Goal: Information Seeking & Learning: Understand process/instructions

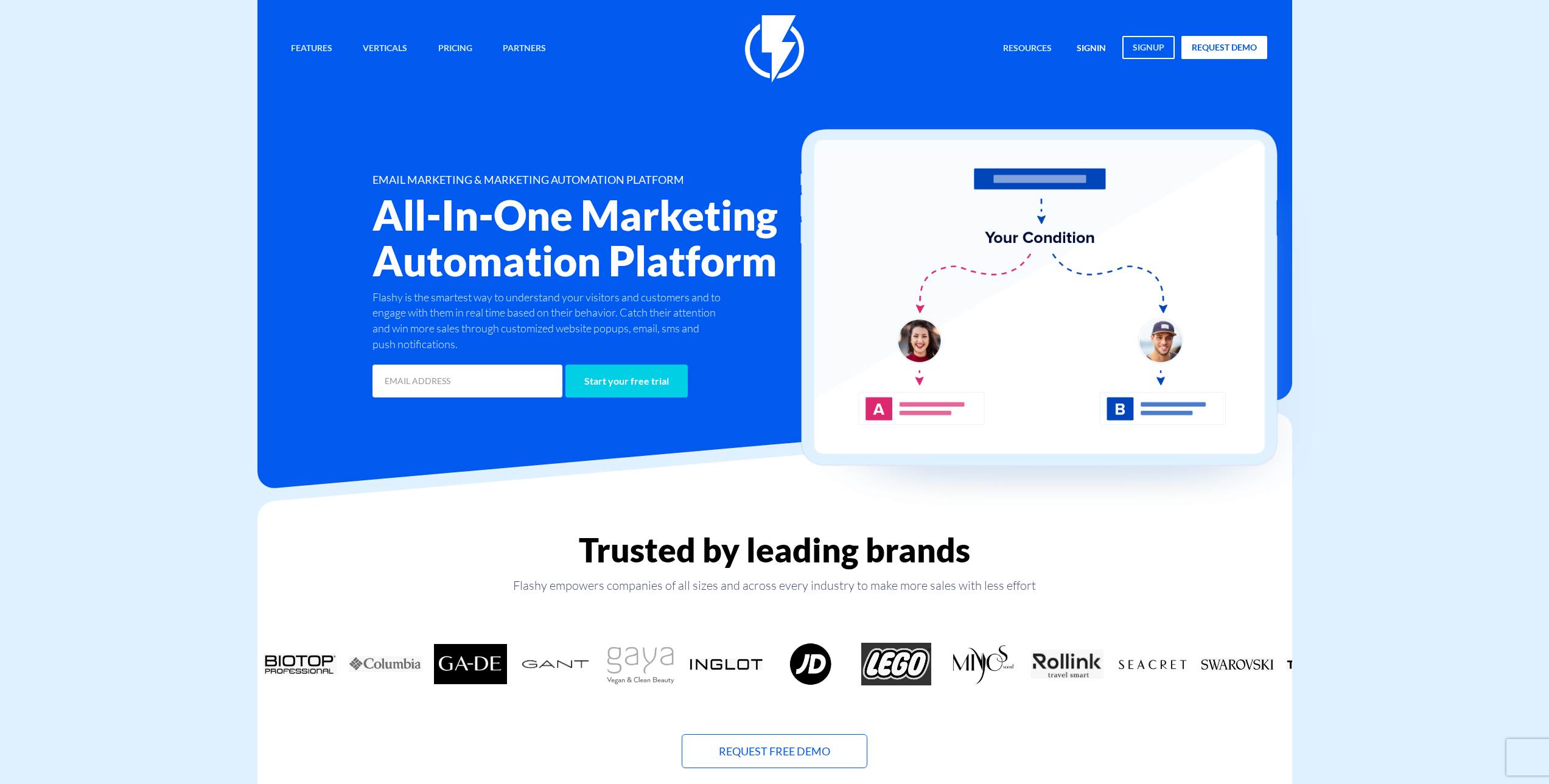
click at [1102, 43] on link "signin" at bounding box center [1091, 49] width 47 height 26
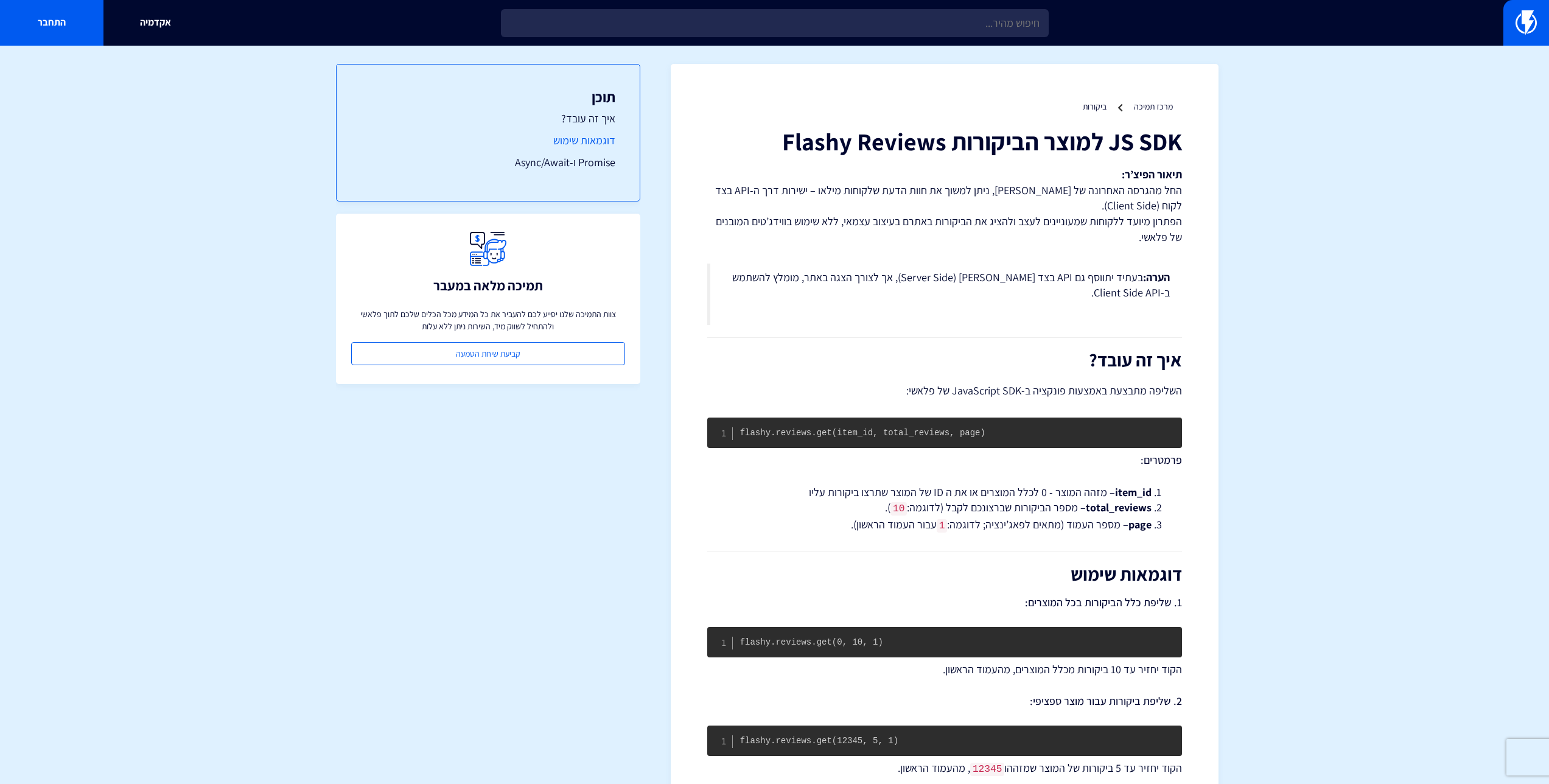
click at [597, 145] on link "דוגמאות שימוש" at bounding box center [488, 141] width 255 height 16
click at [149, 21] on link "אקדמיה" at bounding box center [155, 23] width 104 height 46
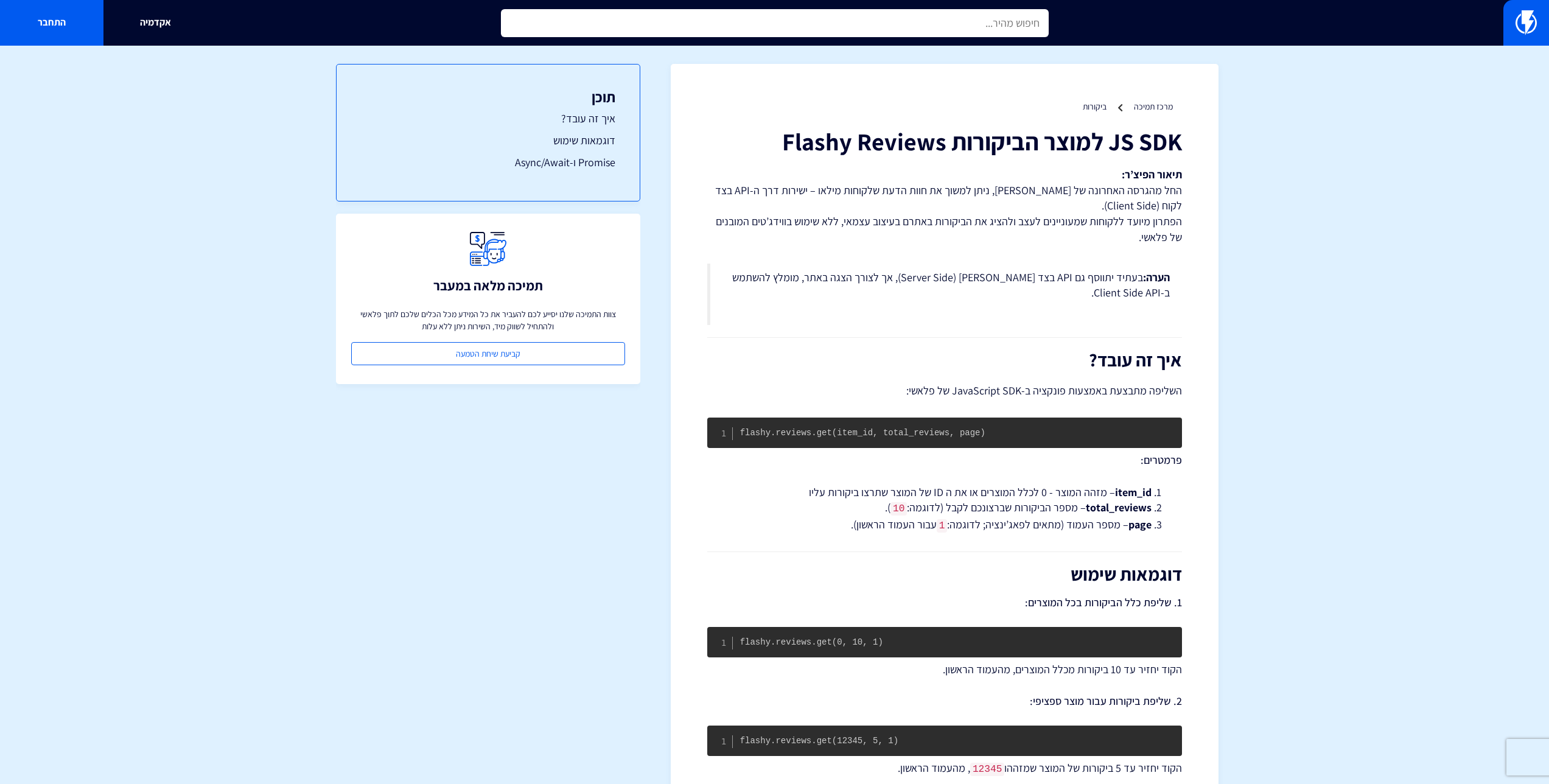
click at [896, 24] on input "text" at bounding box center [775, 23] width 548 height 28
type input "קוד להטמעה קטגוריות"
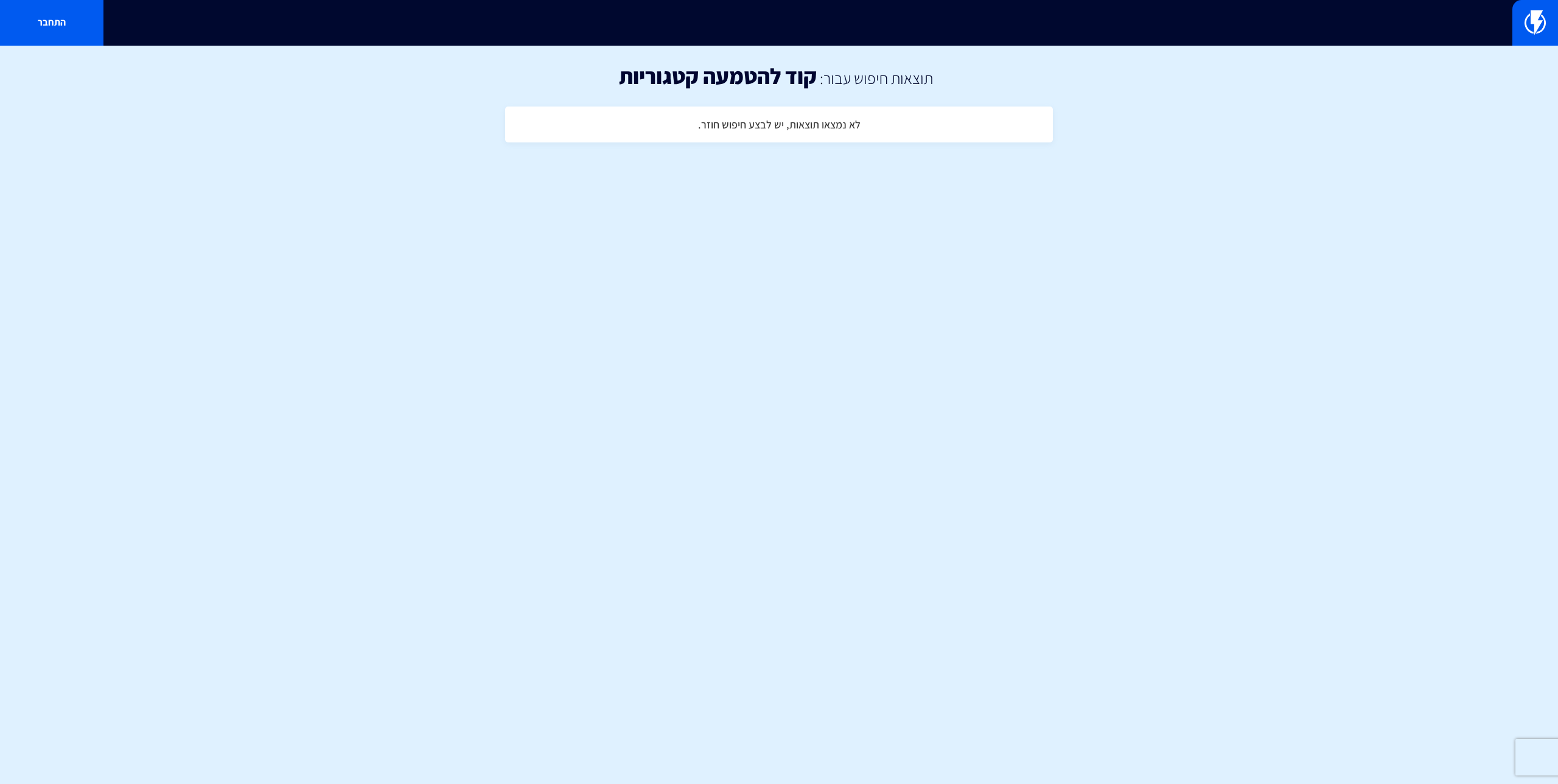
click at [810, 125] on h4 "לא נמצאו תוצאות, יש לבצע חיפוש חוזר." at bounding box center [779, 125] width 163 height 12
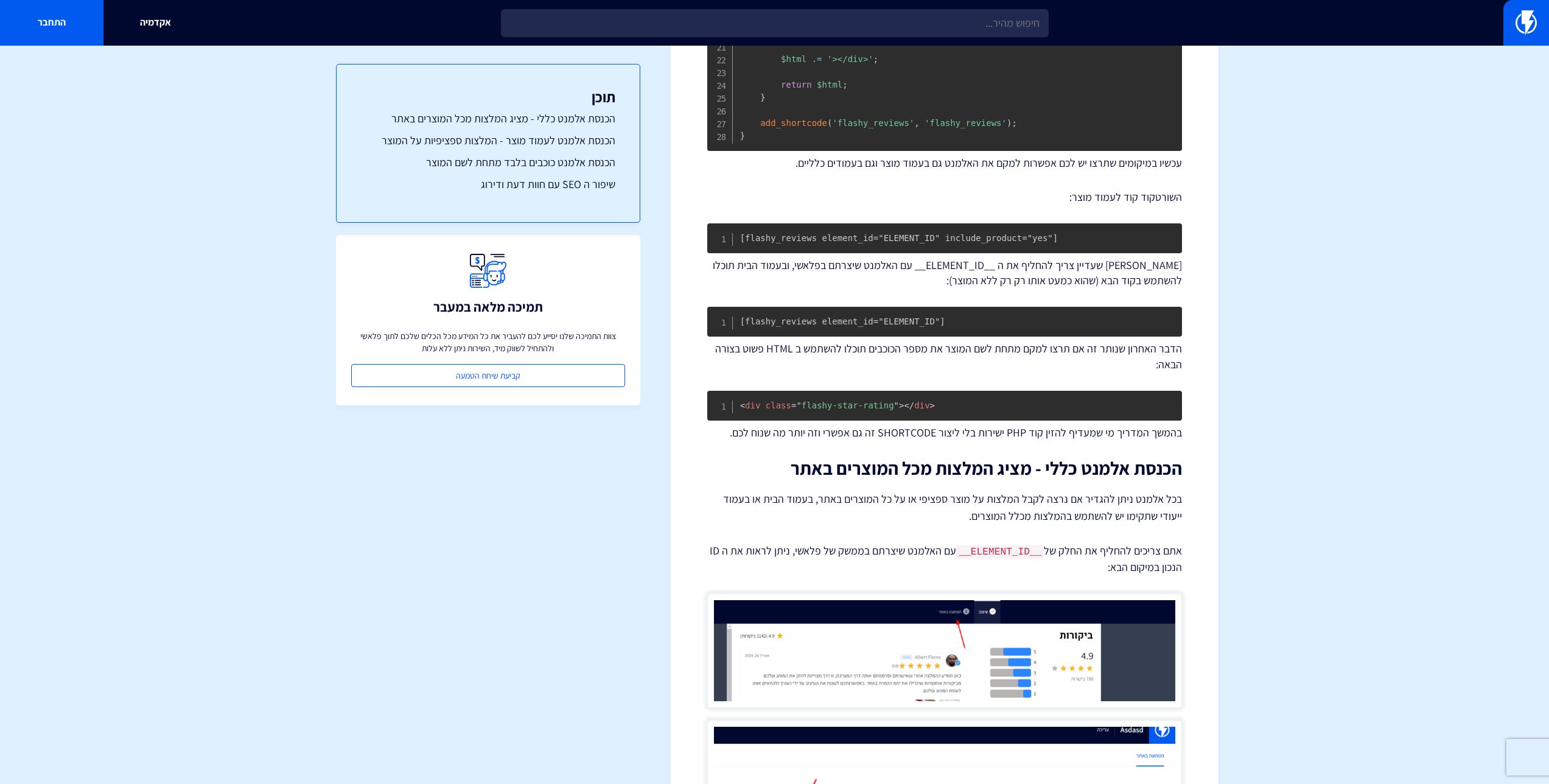
scroll to position [886, 0]
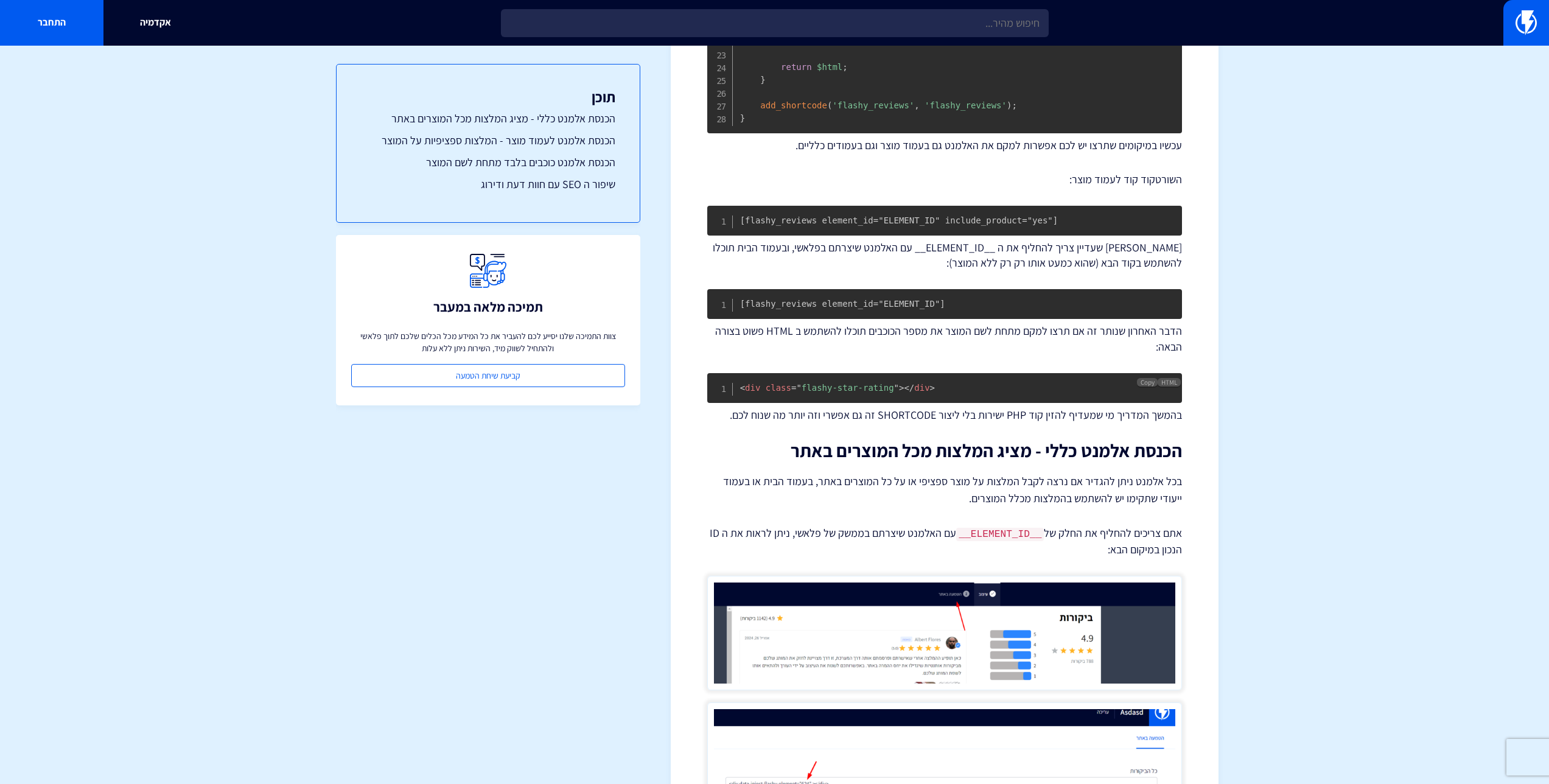
click at [936, 393] on pre "< div class = " flashy-star-rating " > </ div >" at bounding box center [945, 388] width 475 height 30
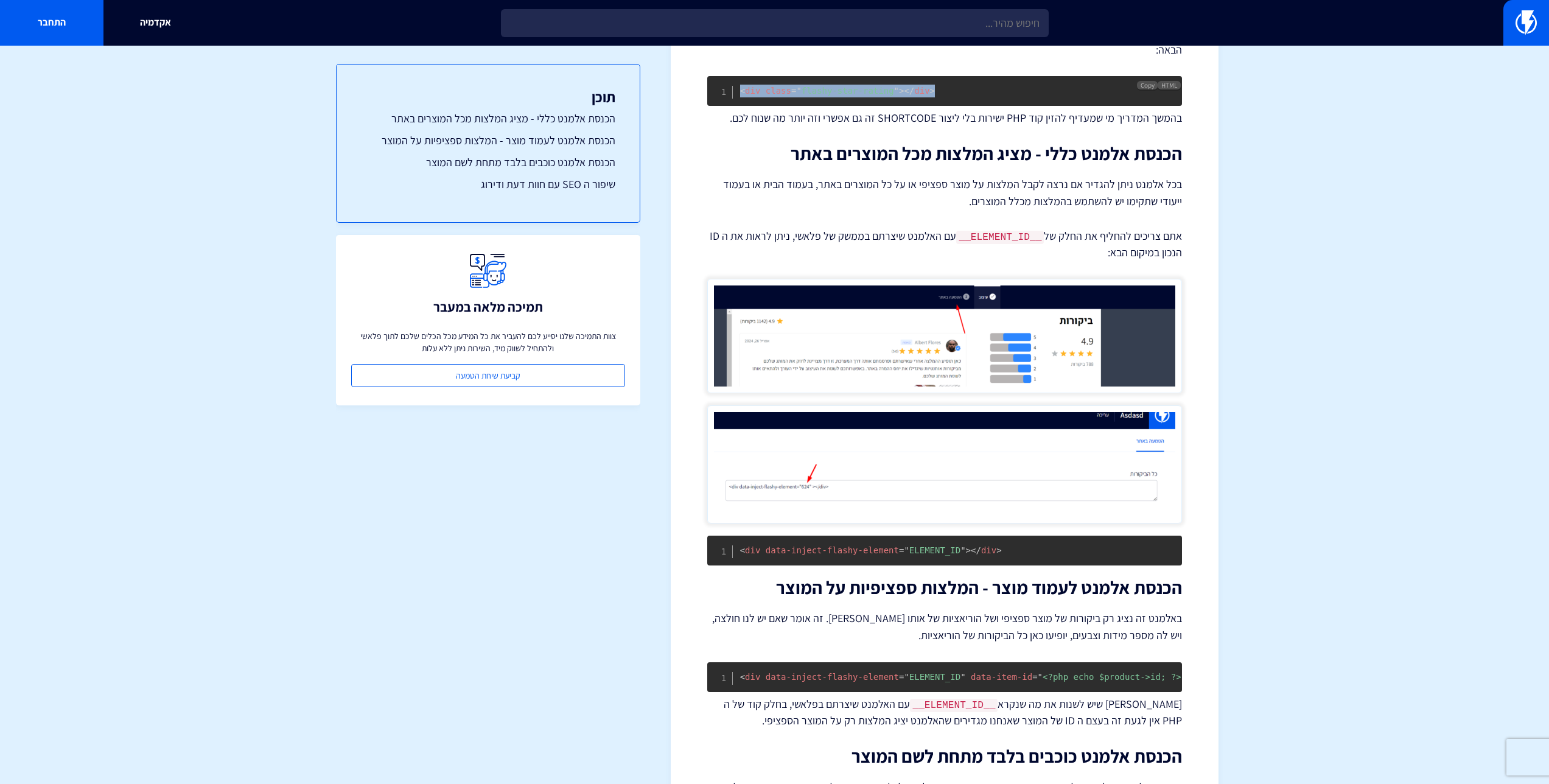
scroll to position [1182, 0]
click at [972, 349] on img at bounding box center [945, 337] width 475 height 114
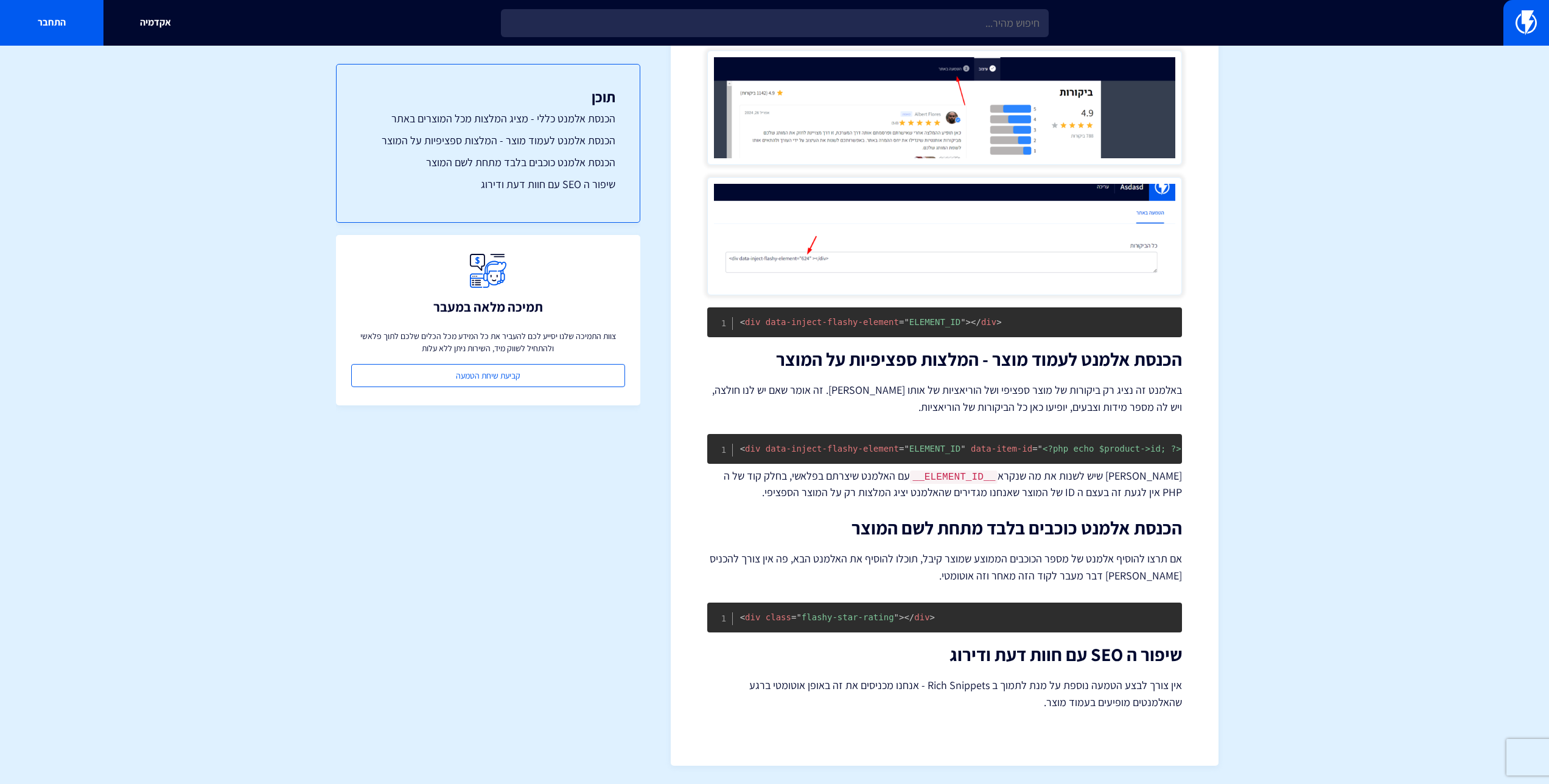
scroll to position [1426, 0]
click at [917, 621] on span "</ div" at bounding box center [917, 617] width 26 height 10
copy code "< div class = " flashy-star-rating " > </ div >"
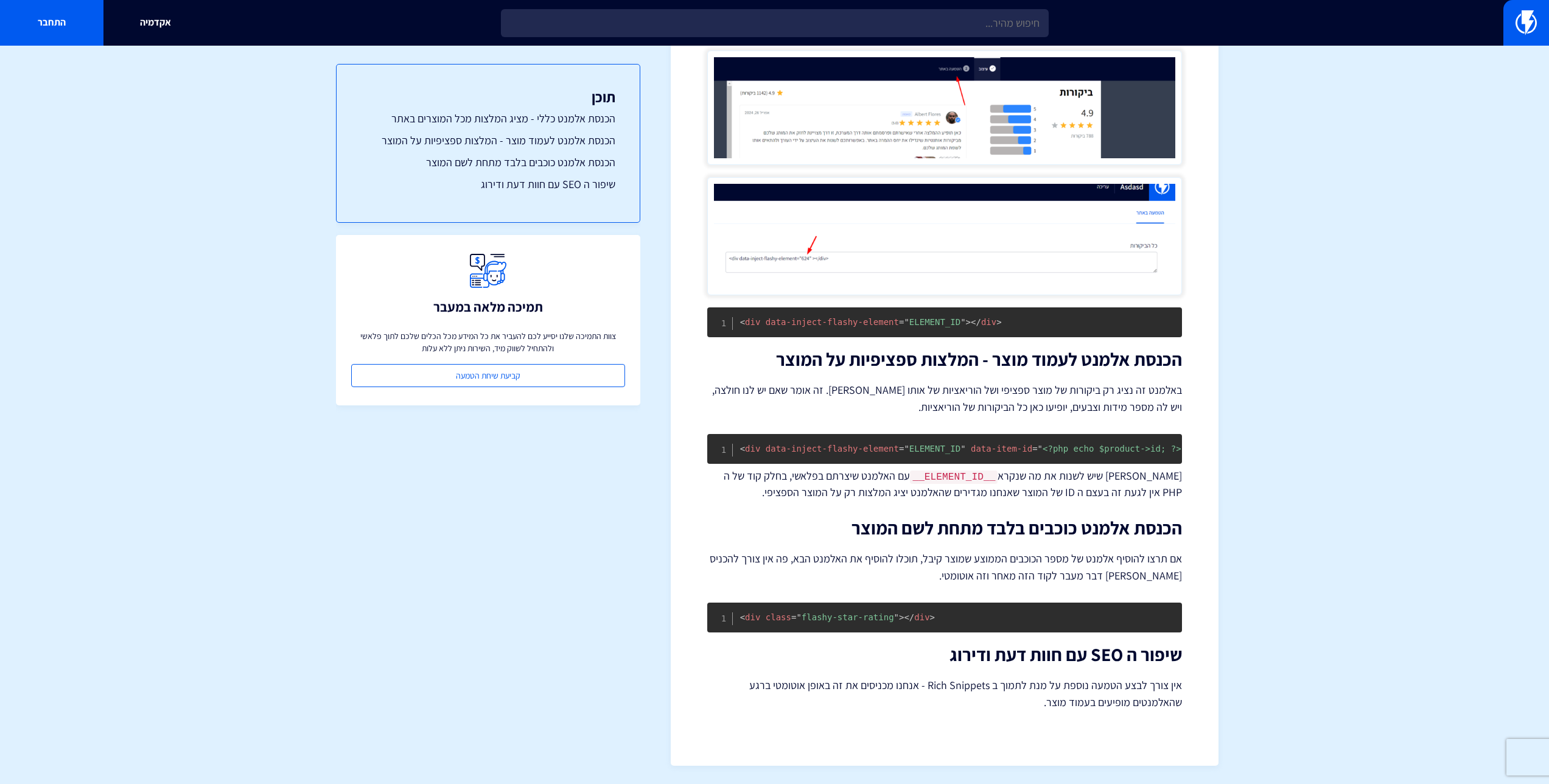
click at [1030, 567] on p "אם תרצו להוסיף אלמנט של מספר הכוכבים הממוצע שמוצר קיבל, תוכלו להוסיף את האלמנט …" at bounding box center [945, 567] width 475 height 34
click at [1056, 562] on p "אם תרצו להוסיף אלמנט של מספר הכוכבים הממוצע שמוצר קיבל, תוכלו להוסיף את האלמנט …" at bounding box center [945, 567] width 475 height 34
